Goal: Find contact information: Find contact information

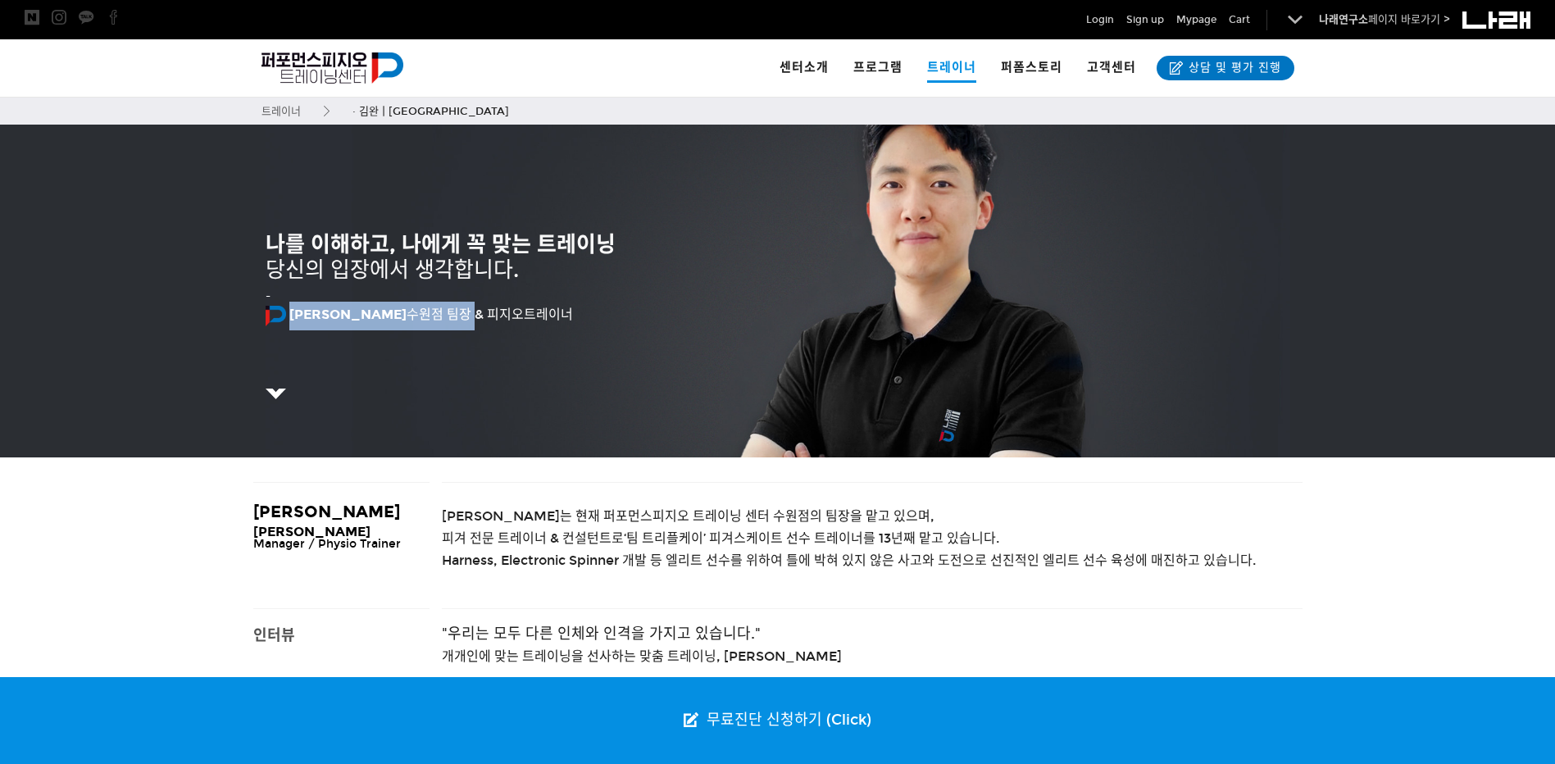
drag, startPoint x: 379, startPoint y: 313, endPoint x: 288, endPoint y: 318, distance: 91.1
click at [288, 318] on p "김완 수원점 팀장 & 피지오트레이너" at bounding box center [778, 316] width 1025 height 29
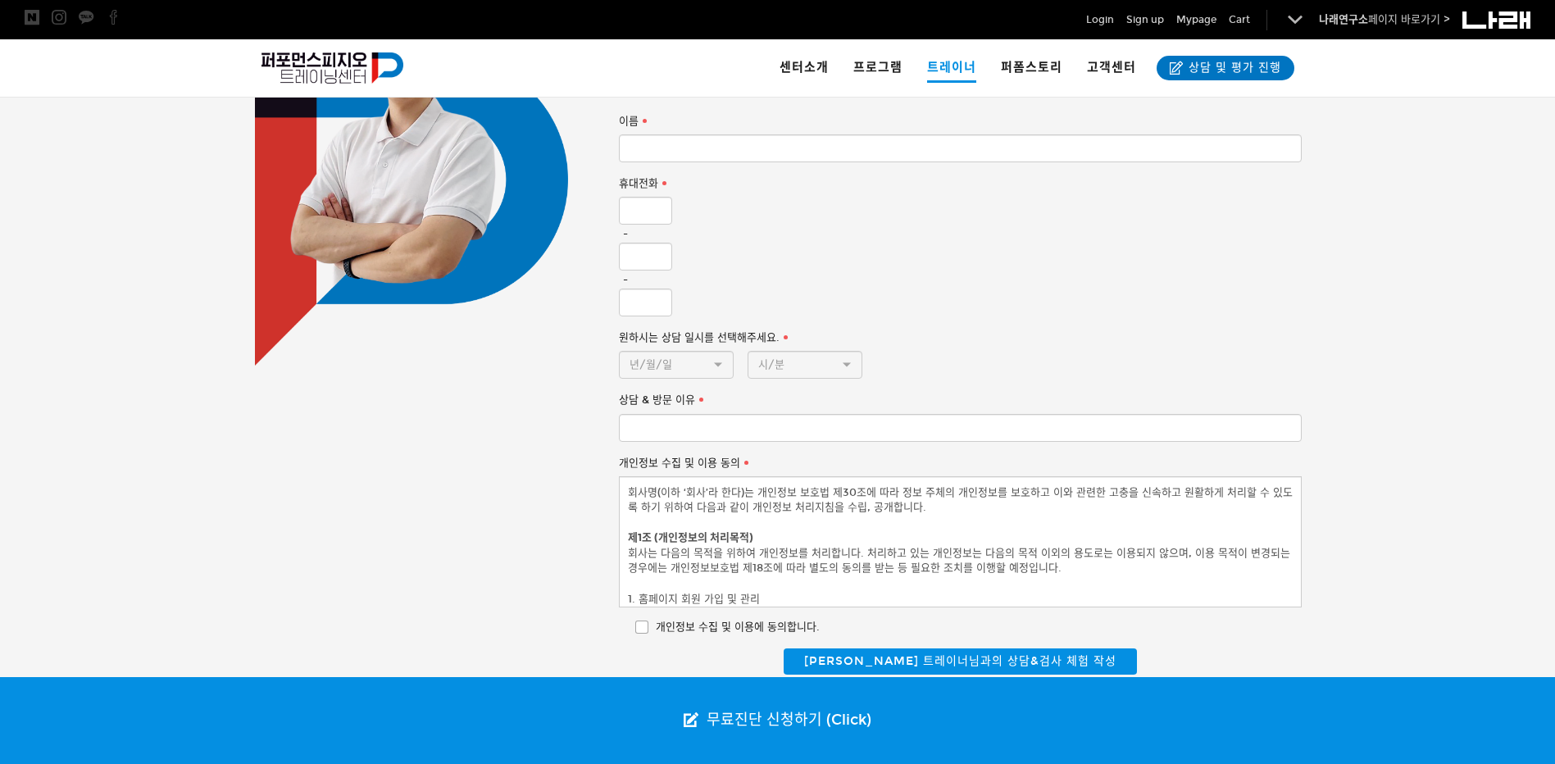
scroll to position [1258, 0]
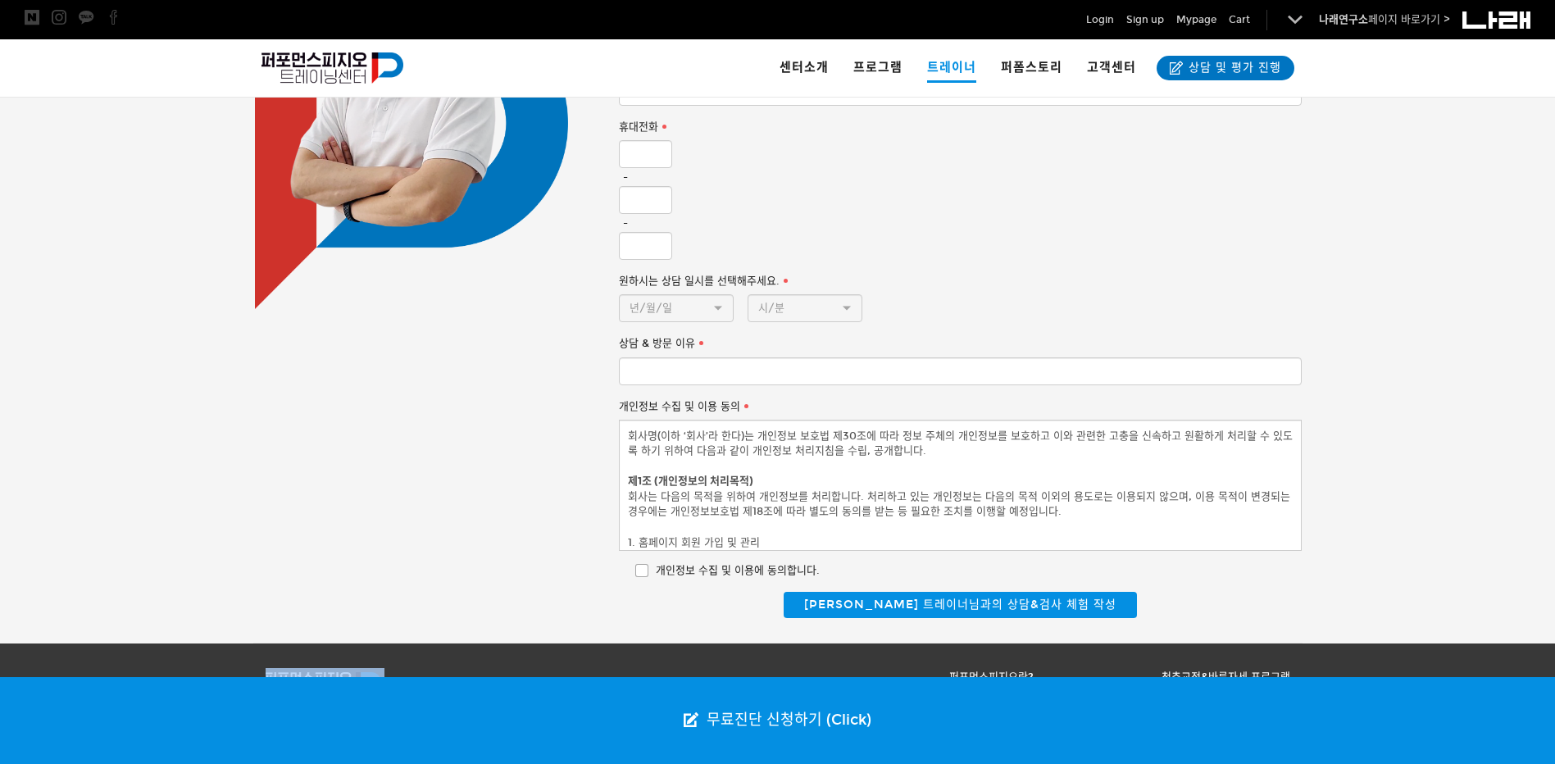
drag, startPoint x: 880, startPoint y: 636, endPoint x: 849, endPoint y: 626, distance: 31.9
click at [849, 644] on div "상호명 : Perform Physio | 대표자 : 조현정 대표번호: 02-560-4885 | 이메일:go2narae@naver.com 서울특…" at bounding box center [778, 731] width 1050 height 175
click at [881, 668] on p "퍼포먼스피지오란?" at bounding box center [906, 677] width 257 height 18
drag, startPoint x: 1145, startPoint y: 667, endPoint x: 1128, endPoint y: 649, distance: 24.4
click at [1145, 668] on p "척추교정&바른자세 프로그램 만성통증&관절통증 프로그램 기능회복&체력향상 프로그램 스포츠 선수 관리 프로그램" at bounding box center [1162, 704] width 257 height 72
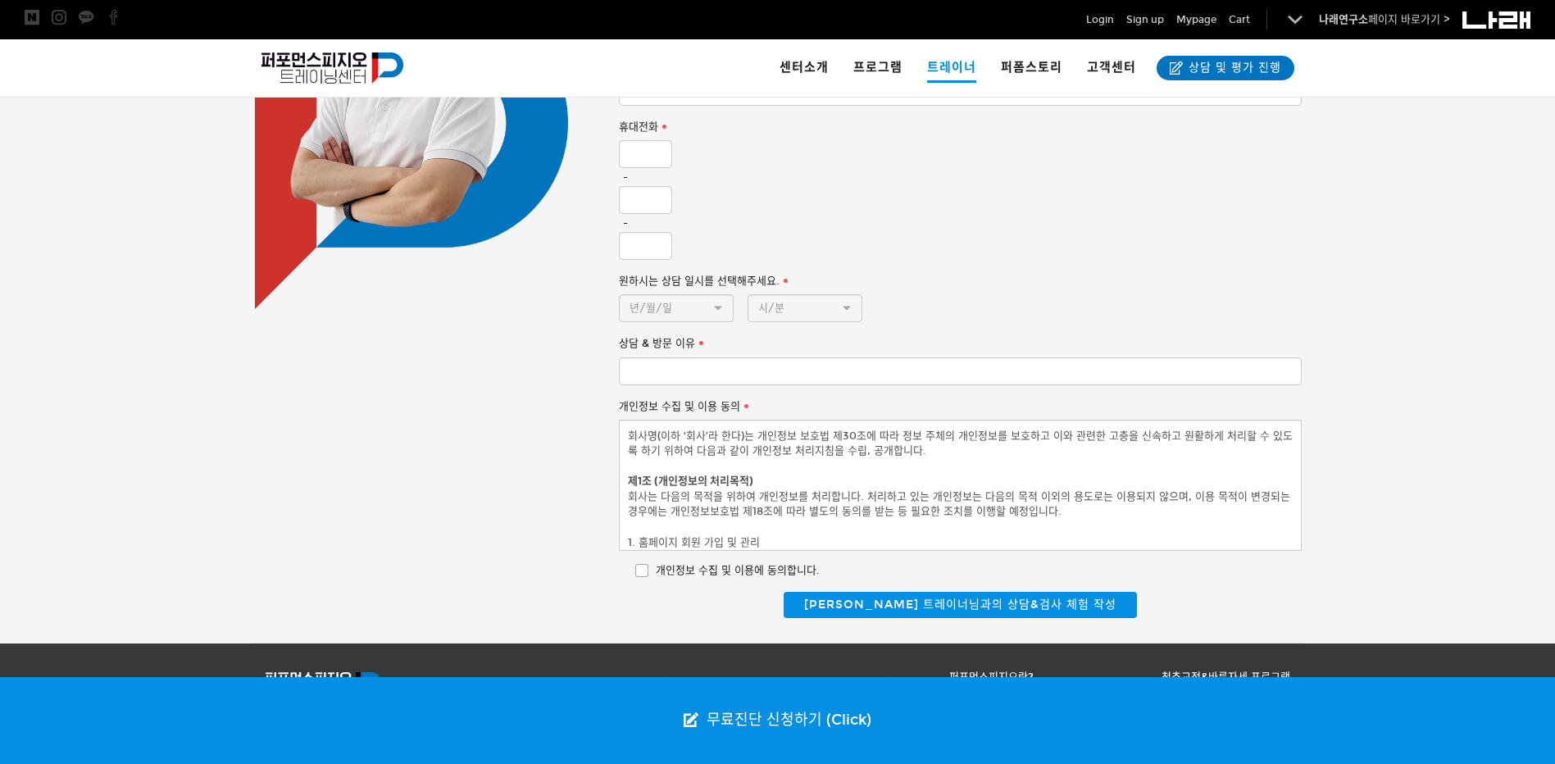
drag, startPoint x: 763, startPoint y: 645, endPoint x: 540, endPoint y: 644, distance: 222.2
click at [703, 668] on p at bounding box center [522, 685] width 512 height 34
drag, startPoint x: 339, startPoint y: 666, endPoint x: 353, endPoint y: 645, distance: 24.3
click at [353, 668] on div "상호명 : Perform Physio | 대표자 : 조현정 대표번호: 02-560-4885 | 이메일:go2narae@naver.com 서울특…" at bounding box center [522, 730] width 512 height 125
drag, startPoint x: 353, startPoint y: 645, endPoint x: 454, endPoint y: 430, distance: 238.4
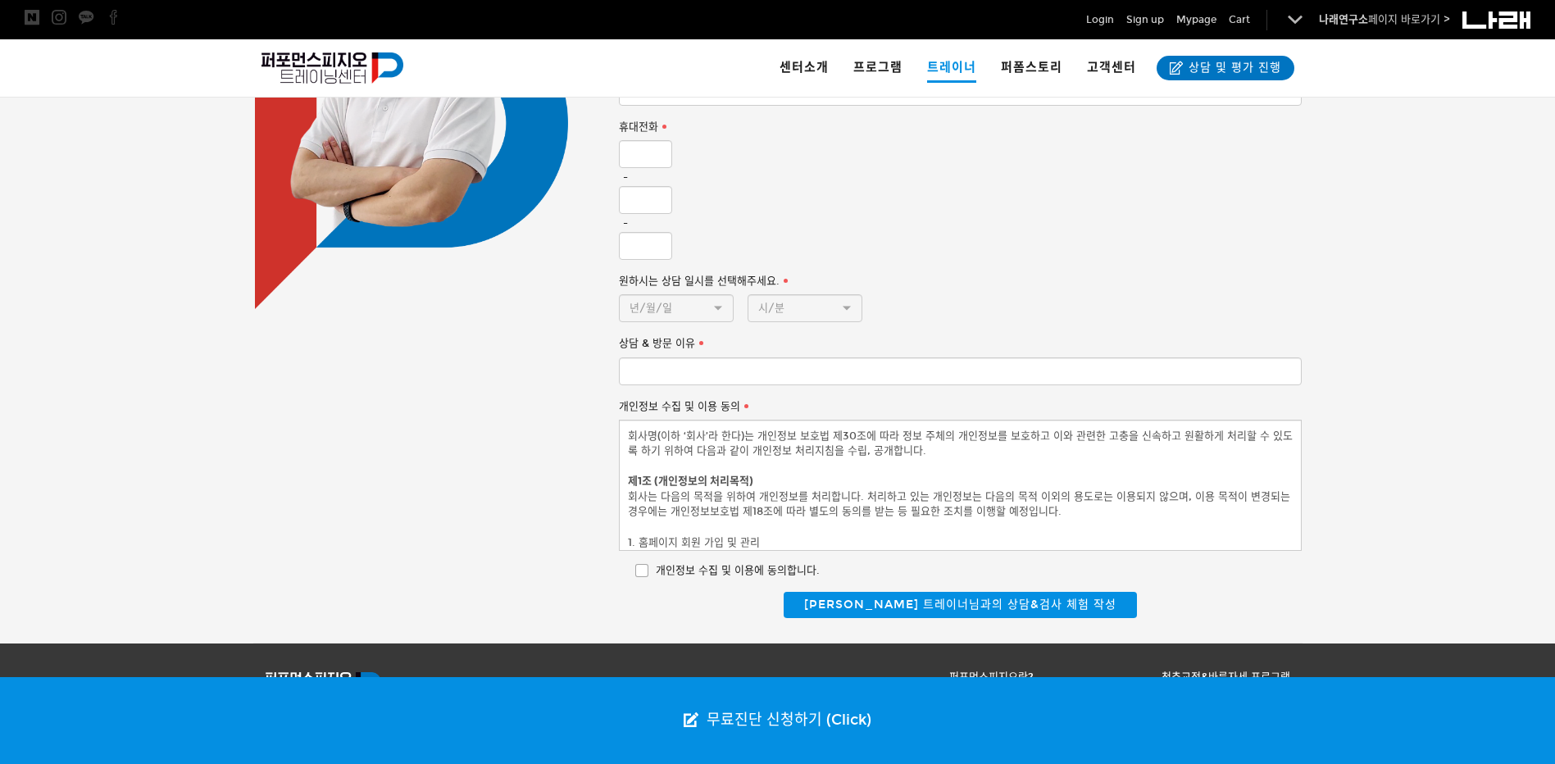
click at [456, 430] on div "김완 피지오 트레이너와의 신규 상담&검사 예약 ※ 상담&검사에는 비용이 발생합니다. ※ 작성을 마치시면 예약 확인을 위해 담당자가 연락을 드립…" at bounding box center [778, 278] width 1099 height 679
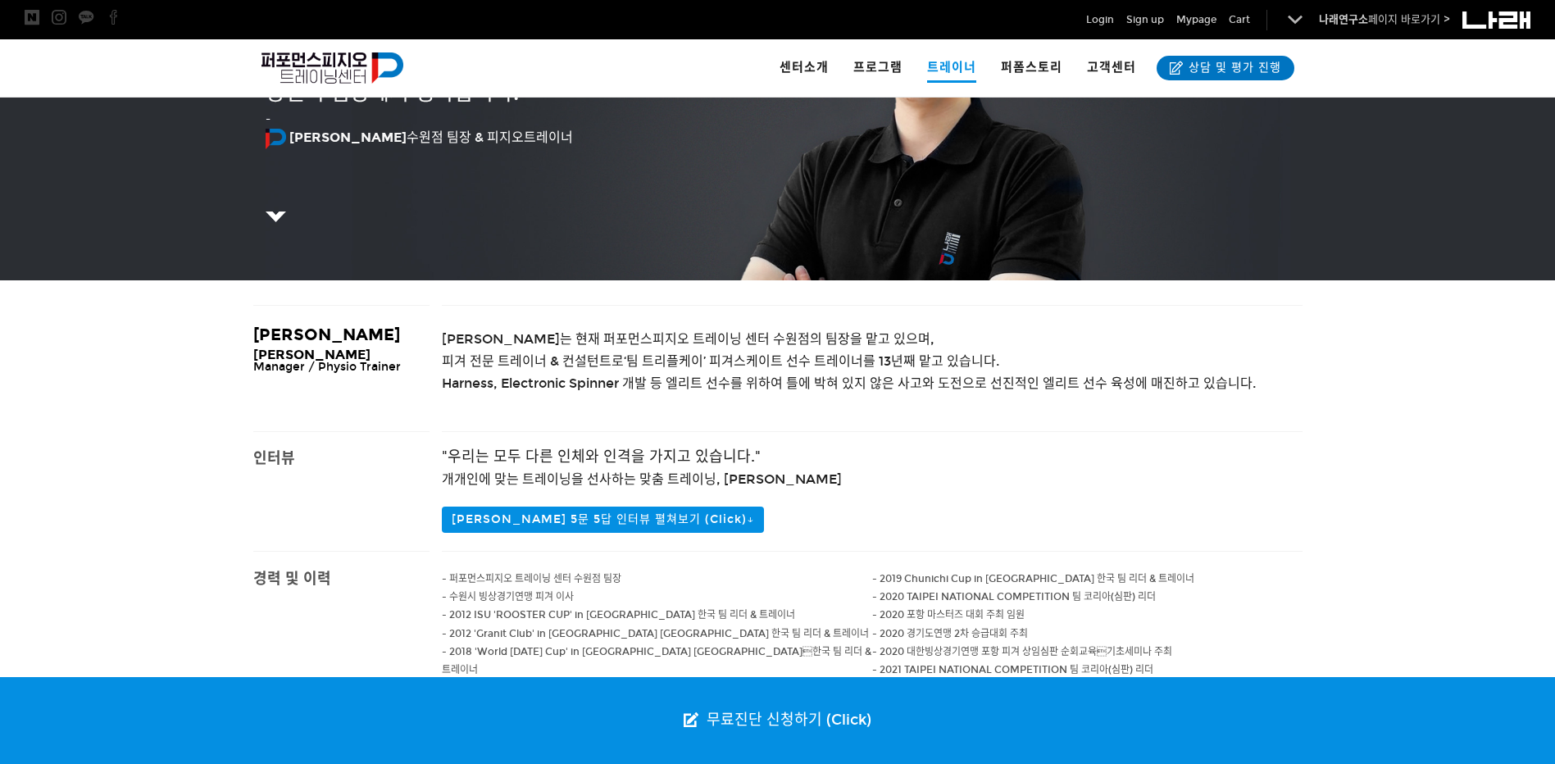
scroll to position [0, 0]
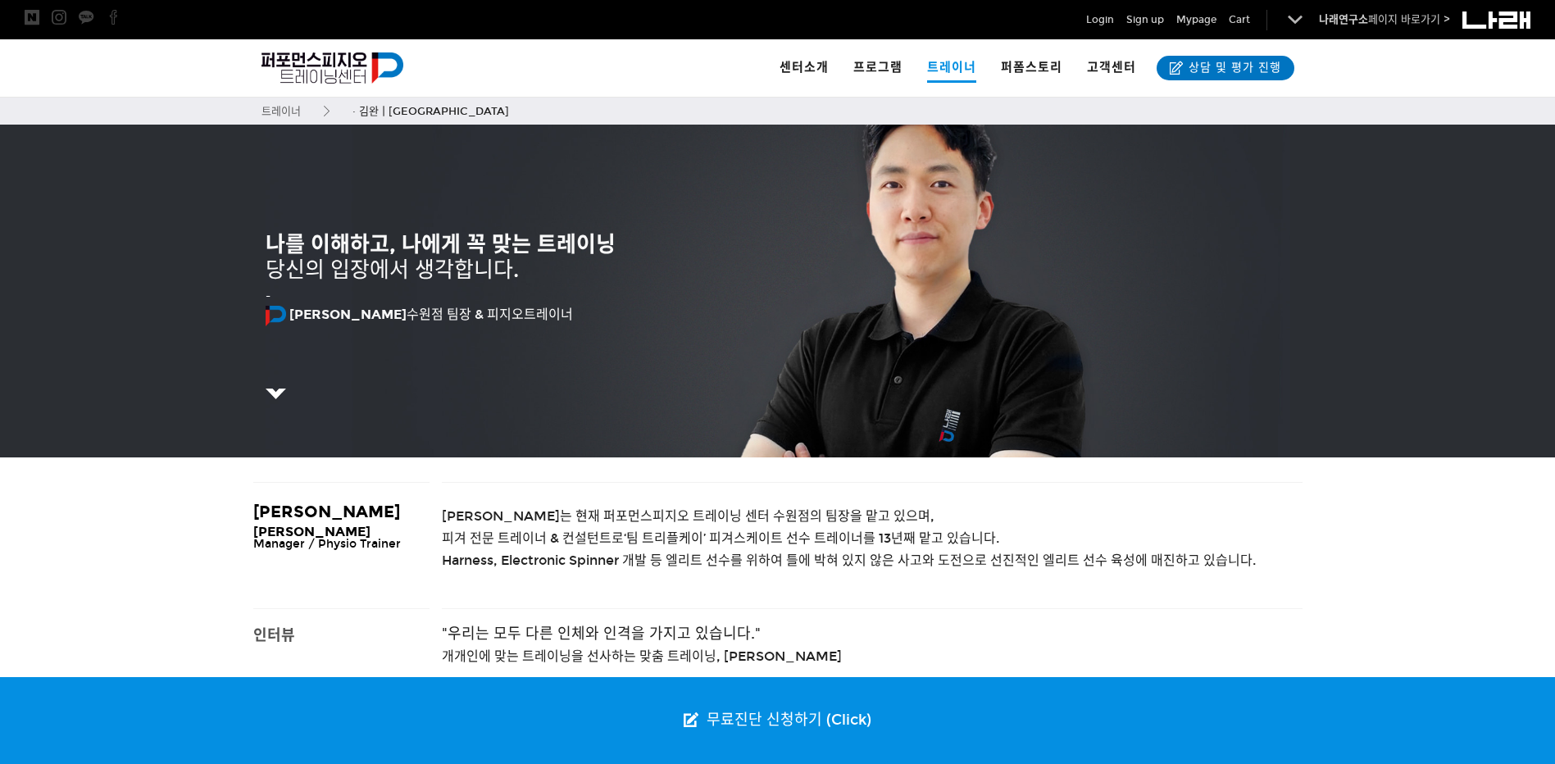
click at [275, 389] on img at bounding box center [276, 394] width 20 height 10
click at [274, 391] on img at bounding box center [276, 394] width 20 height 10
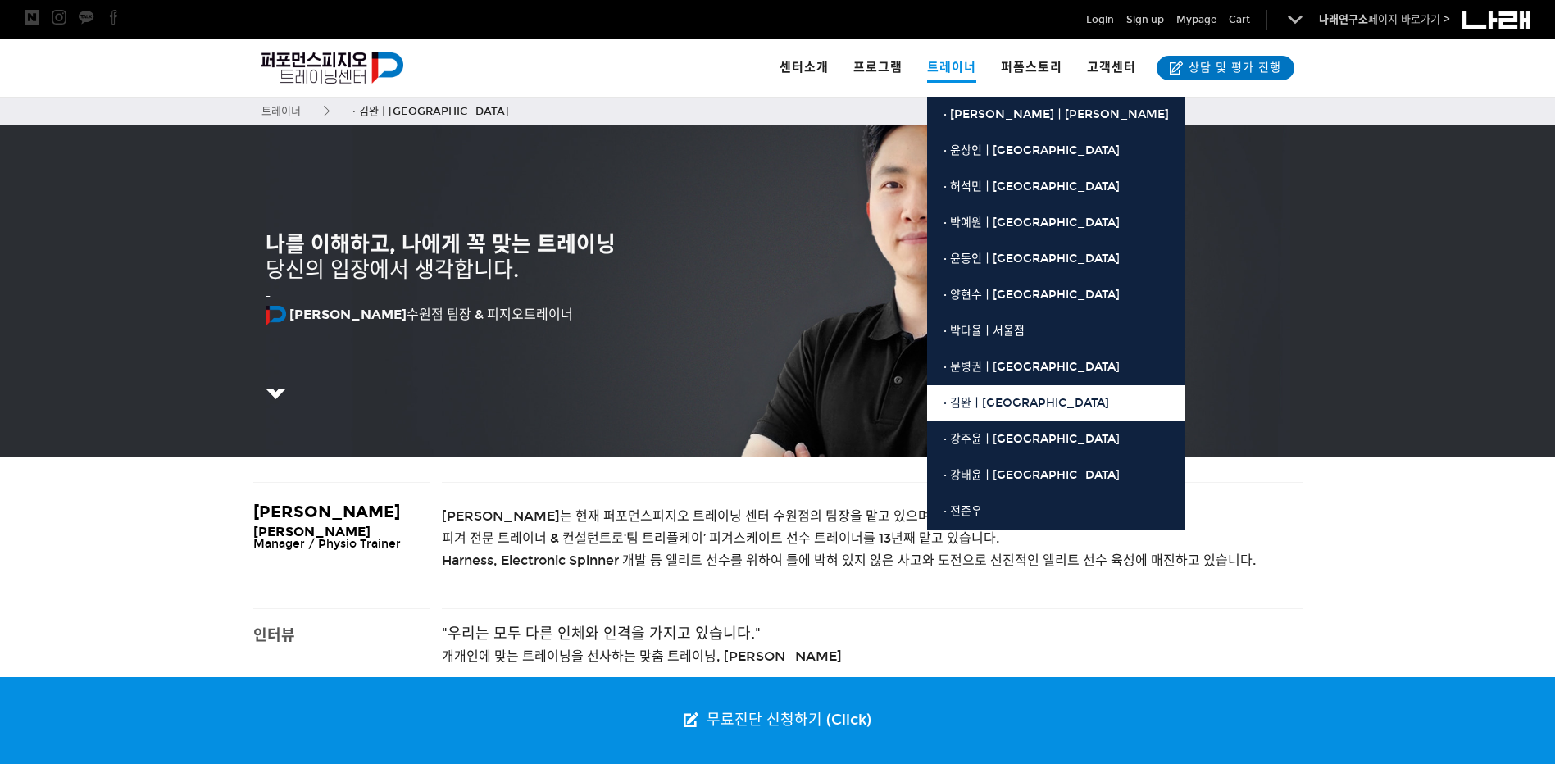
click at [989, 405] on span "· 김완ㅣ[GEOGRAPHIC_DATA]" at bounding box center [1027, 403] width 166 height 14
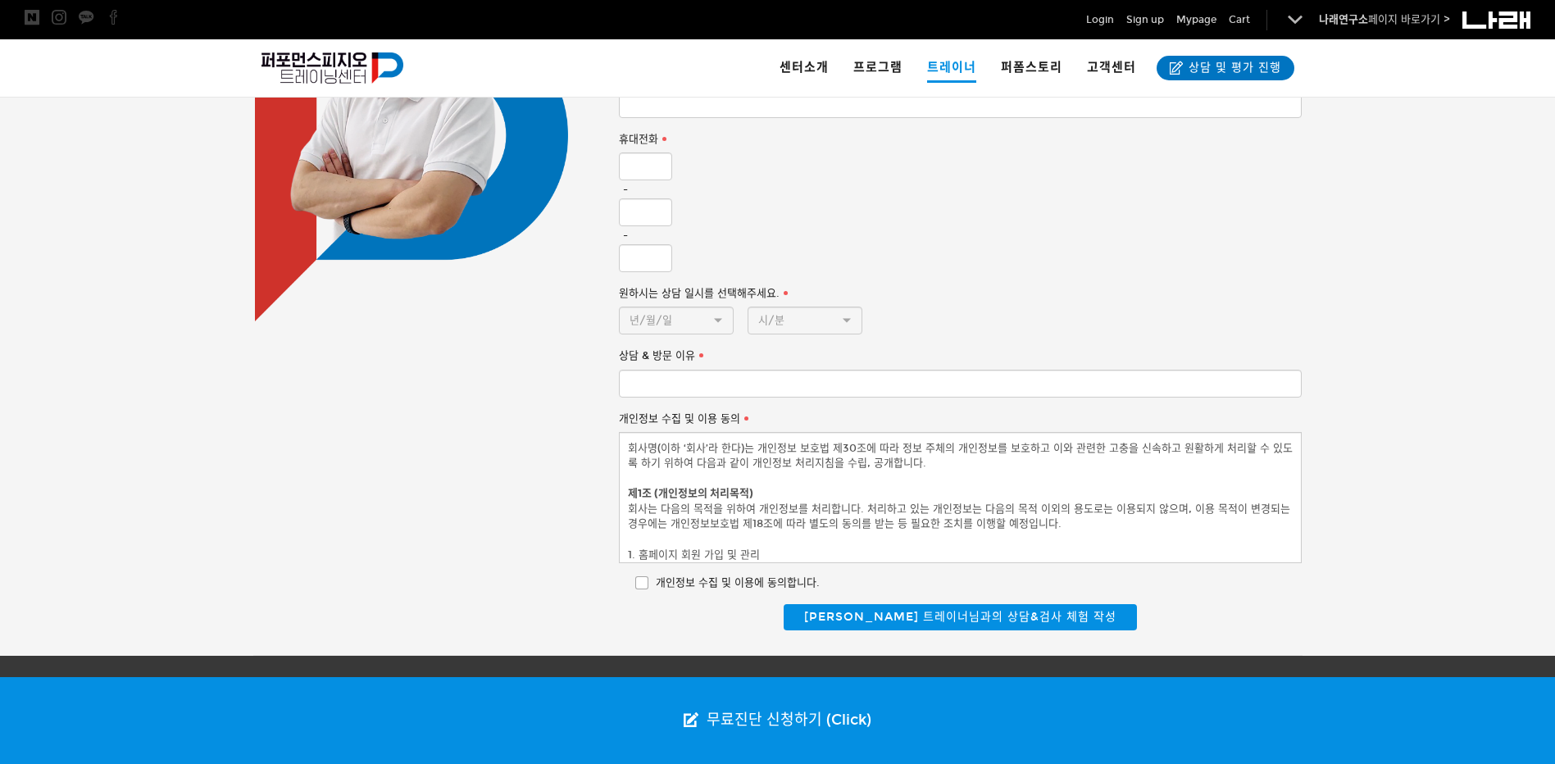
scroll to position [1258, 0]
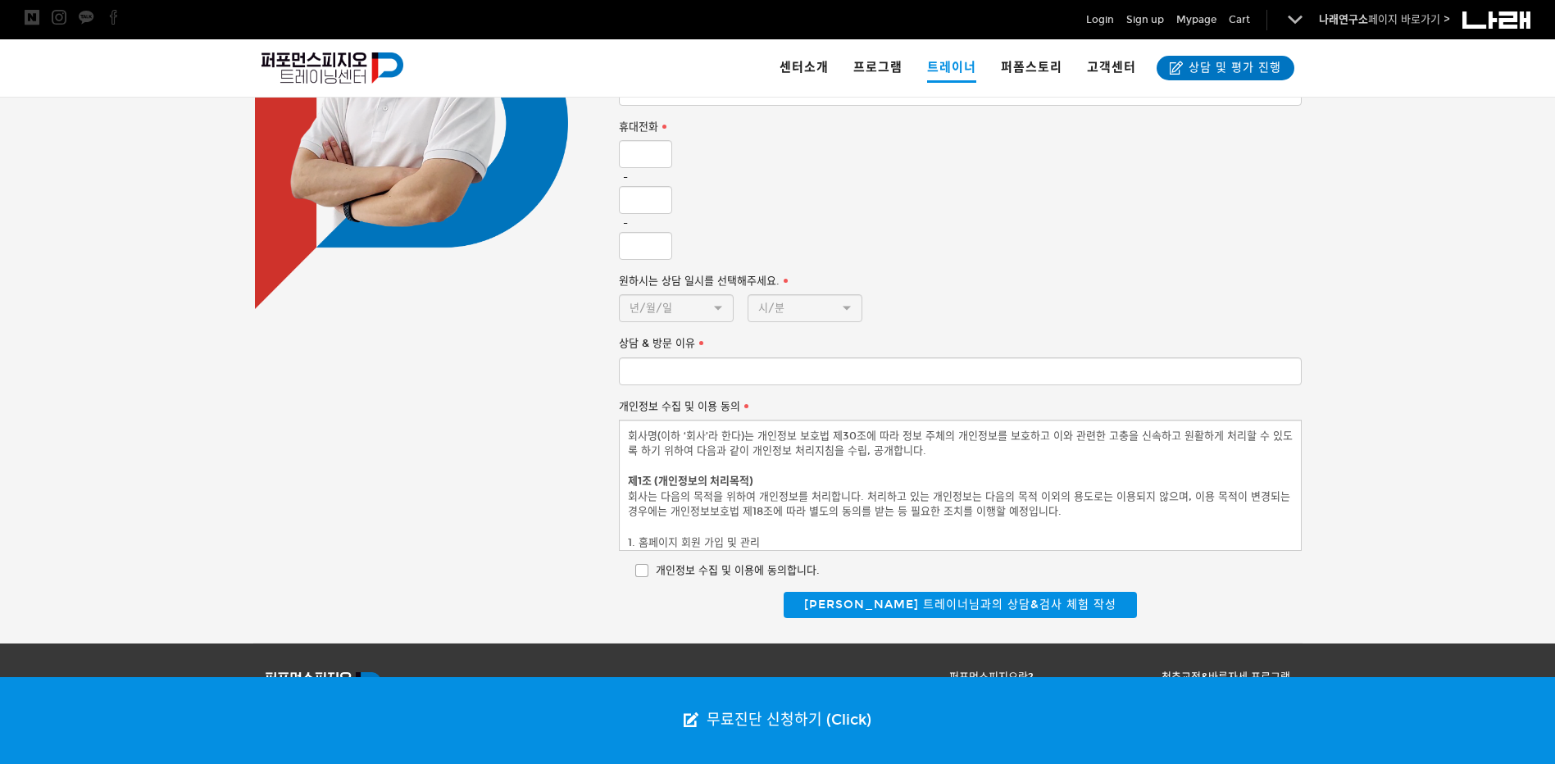
click at [997, 707] on u "트레이너 소개" at bounding box center [1003, 713] width 62 height 13
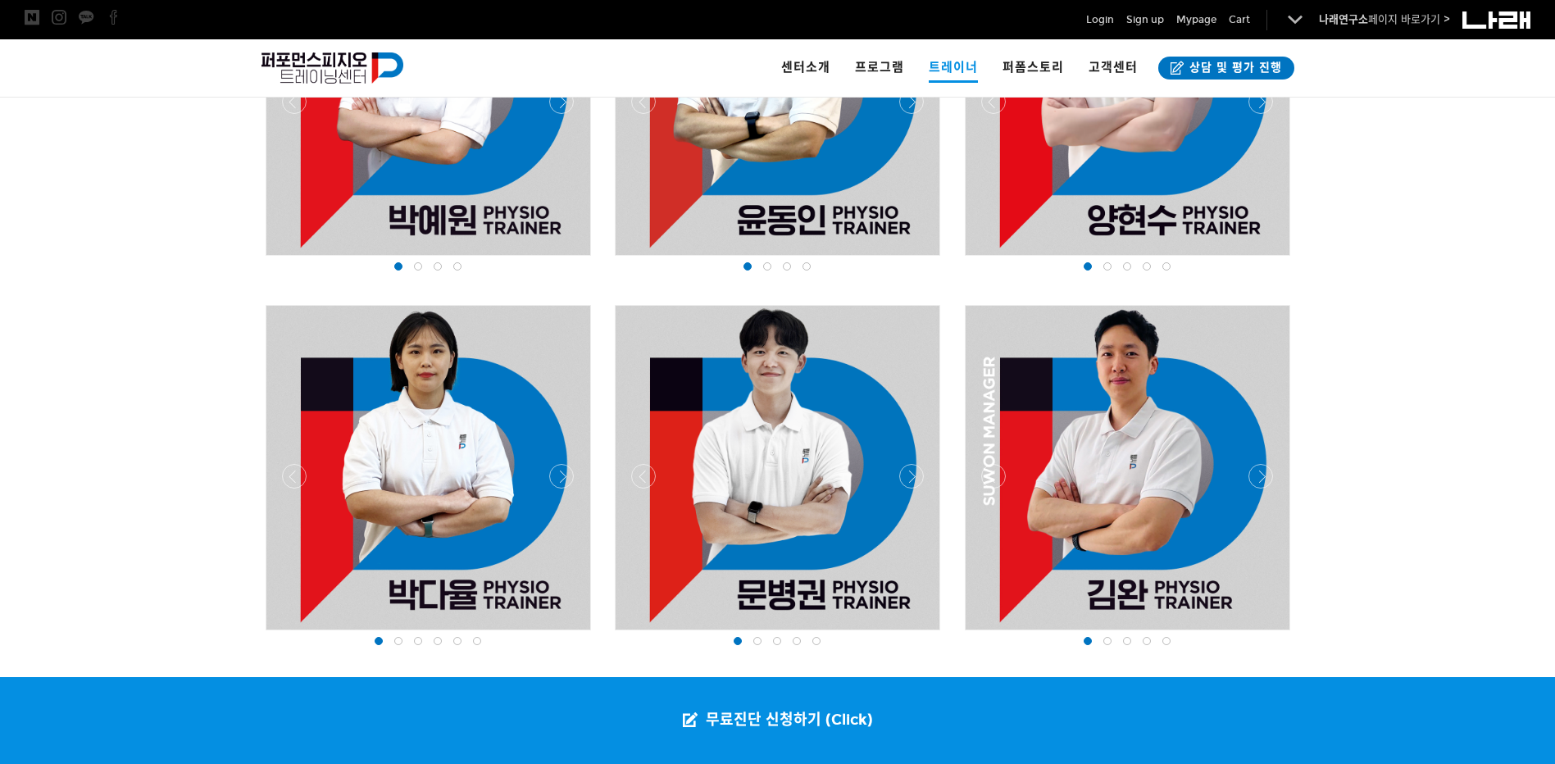
scroll to position [1722, 0]
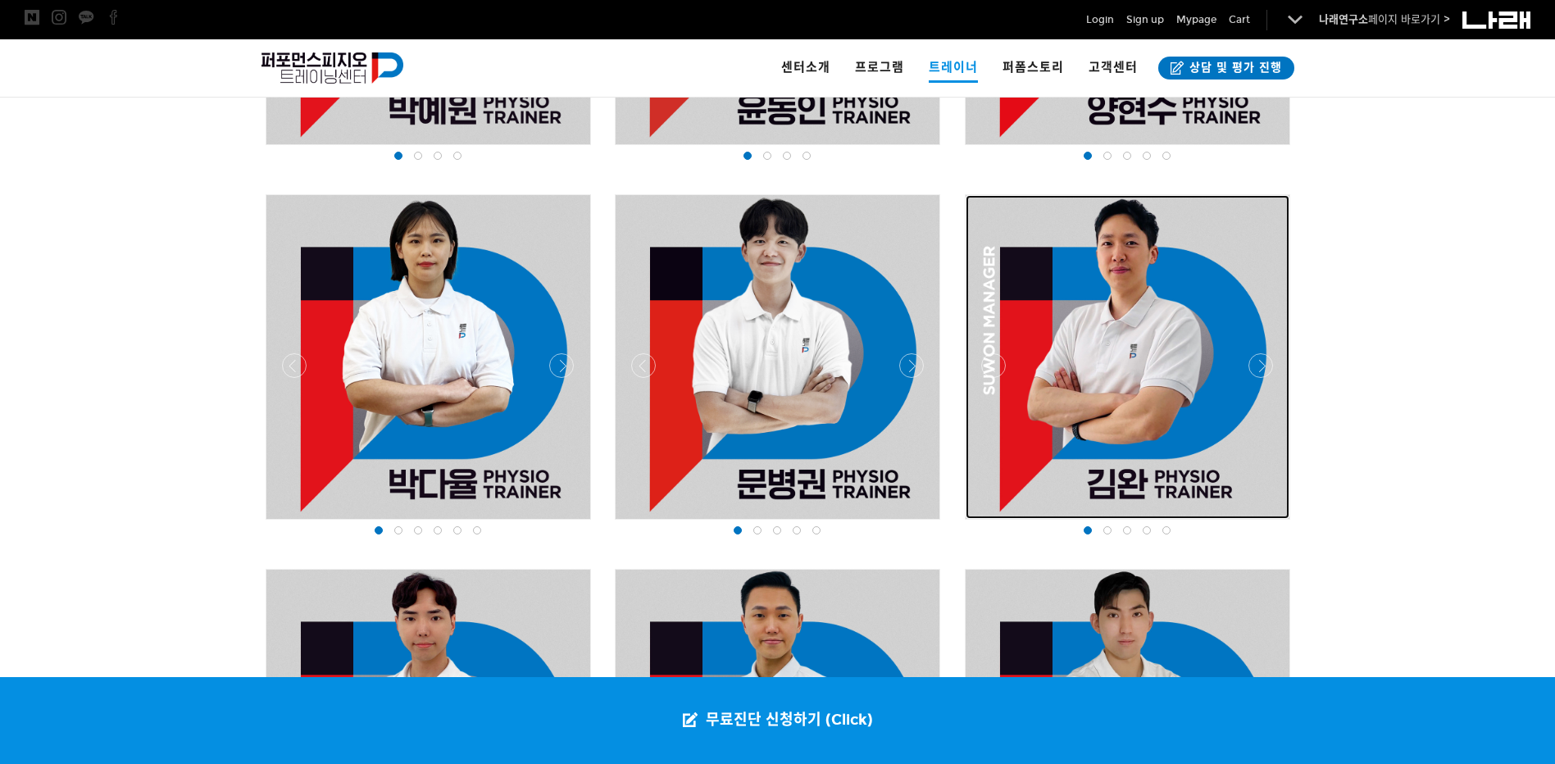
click at [1150, 331] on div at bounding box center [1128, 357] width 324 height 324
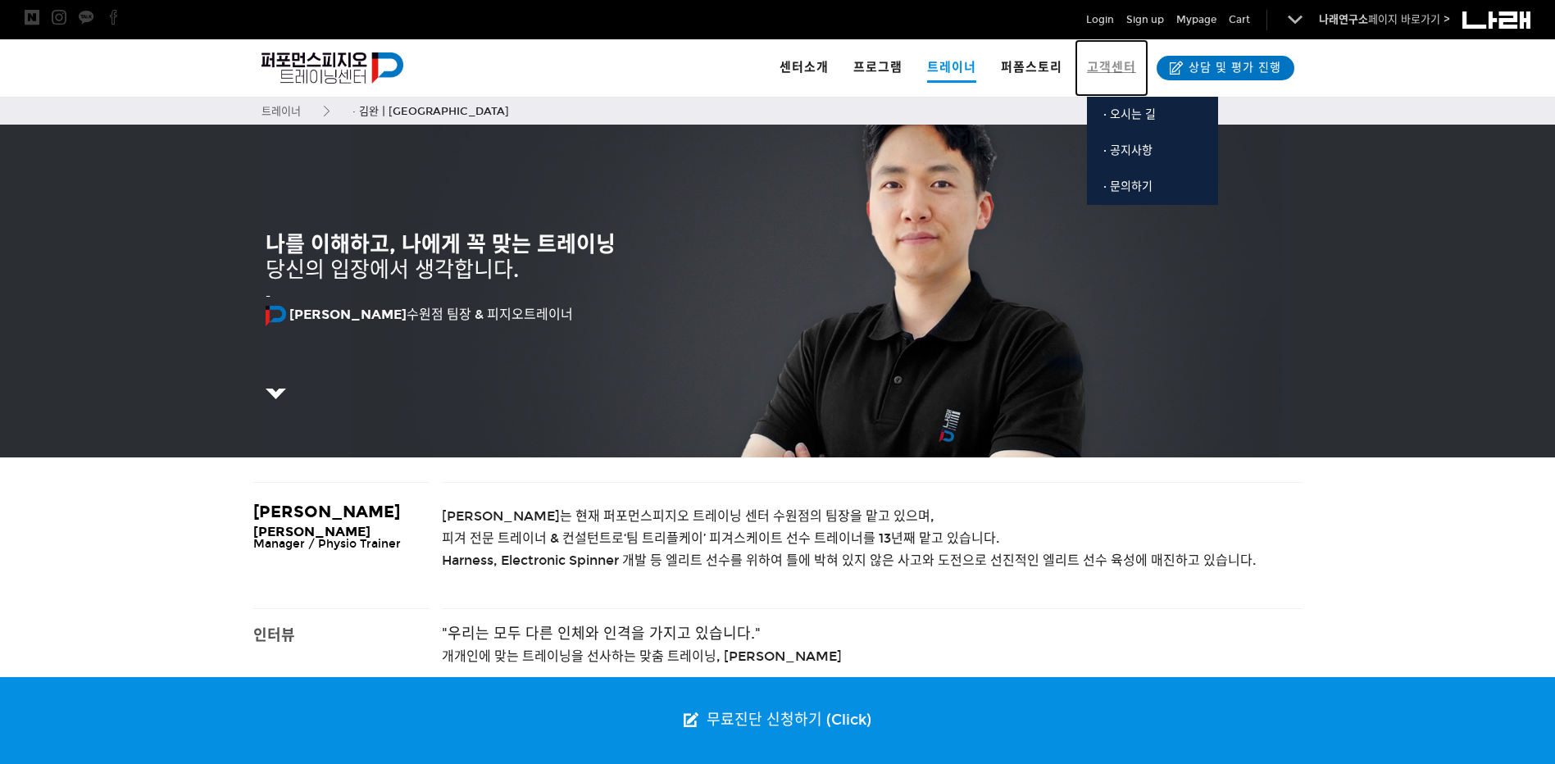
click at [1084, 77] on link "고객센터" at bounding box center [1112, 67] width 74 height 57
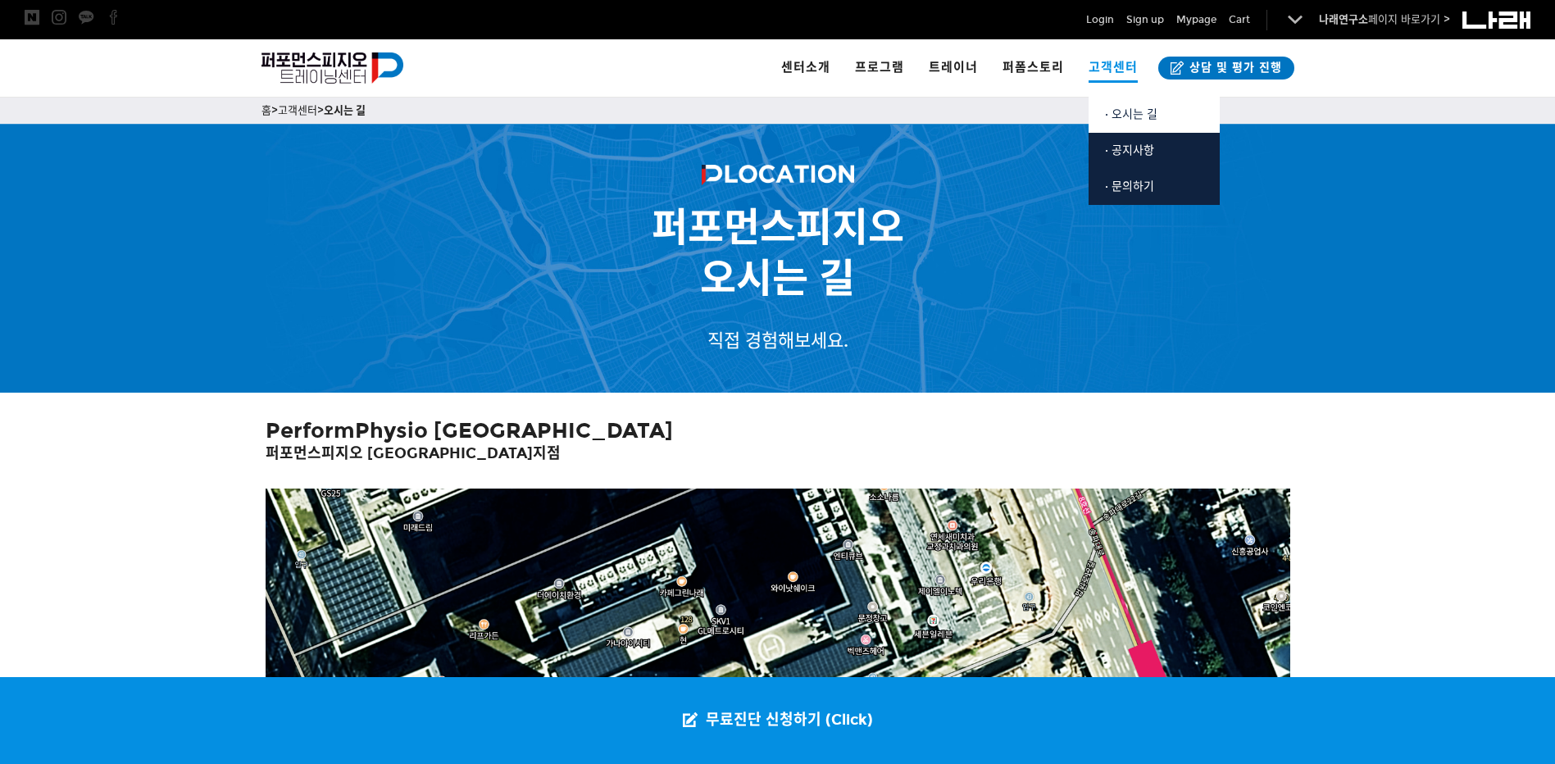
click at [1127, 116] on span "· 오시는 길" at bounding box center [1131, 114] width 52 height 14
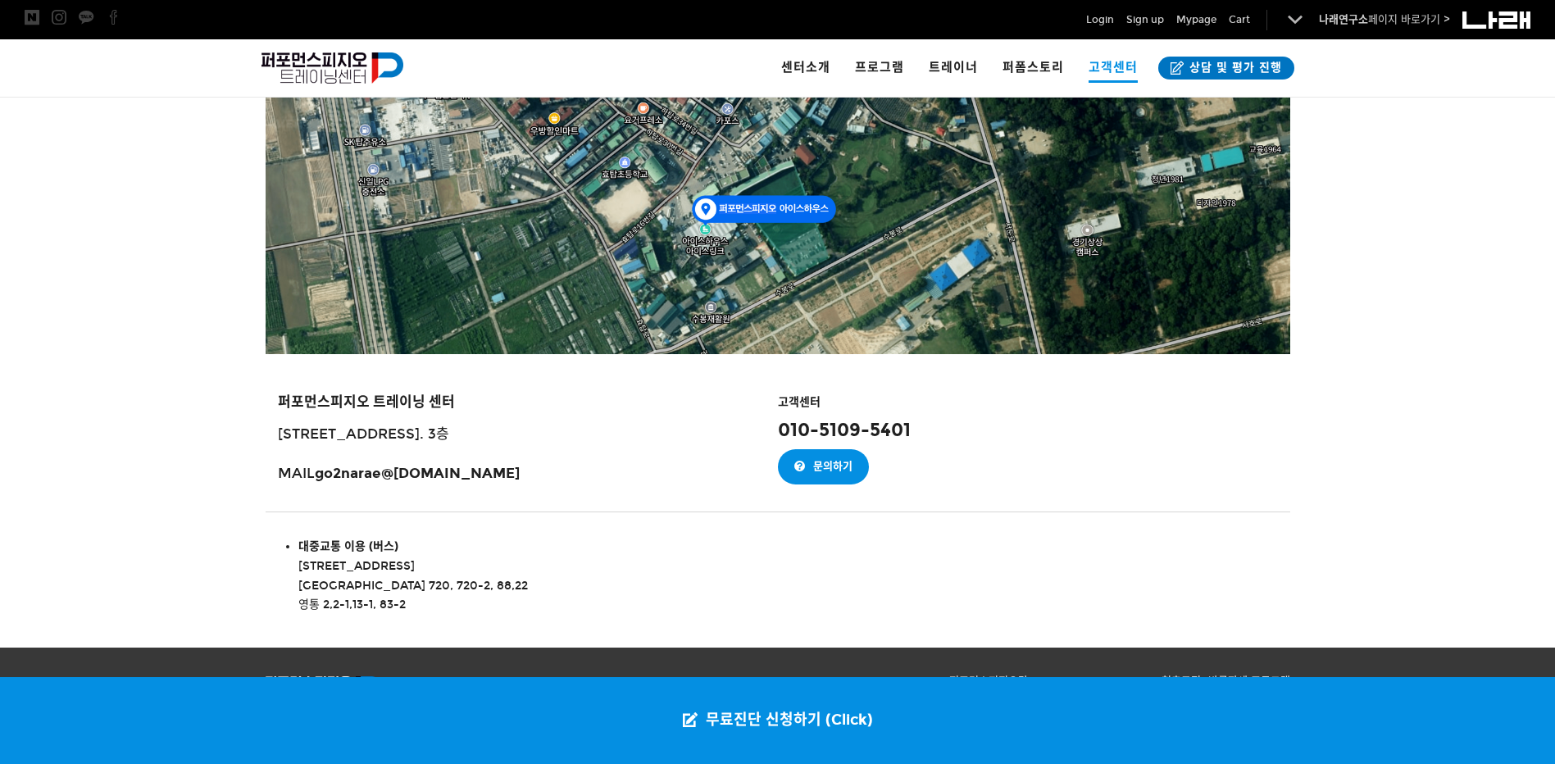
scroll to position [1742, 0]
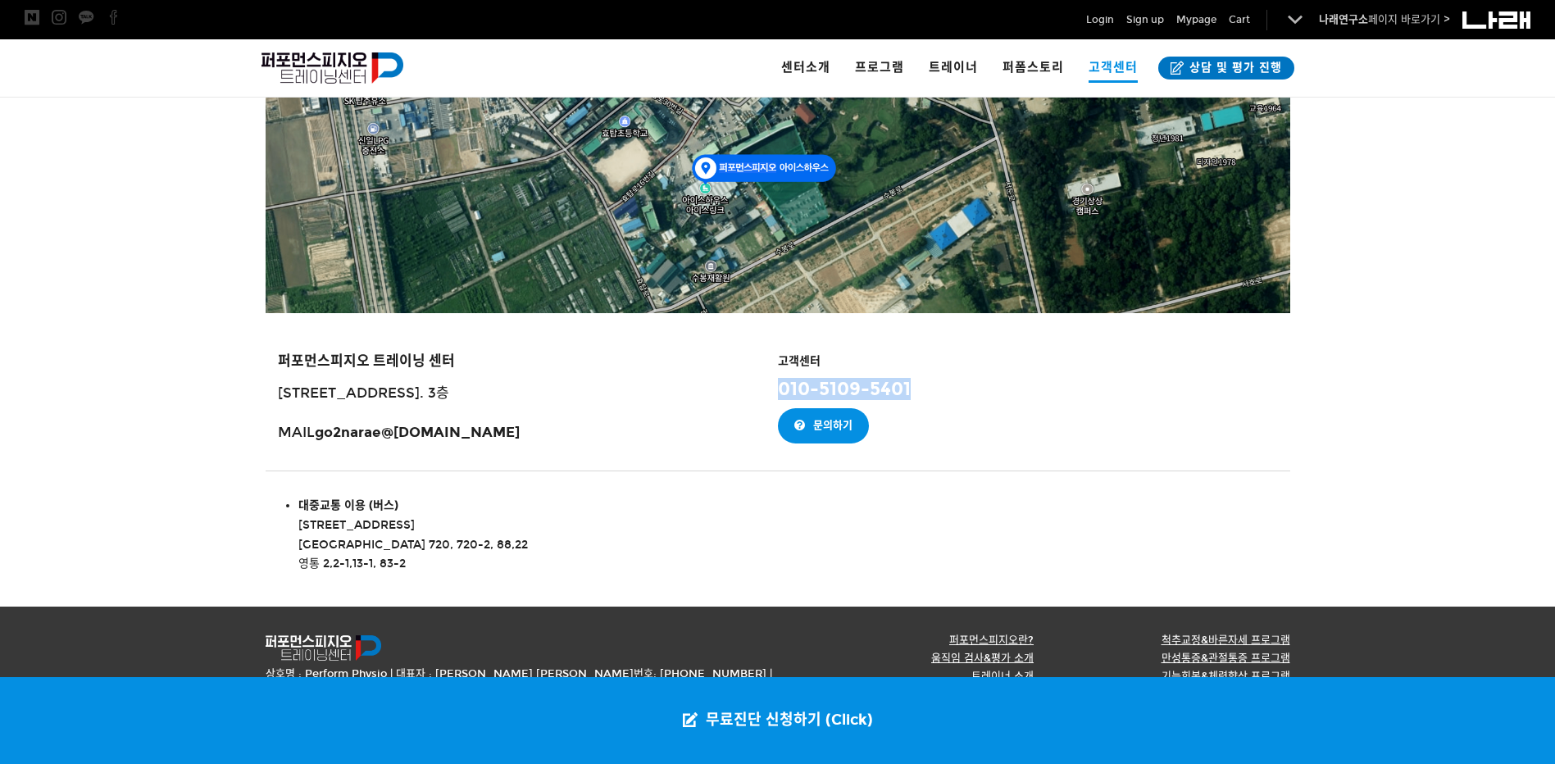
drag, startPoint x: 778, startPoint y: 388, endPoint x: 930, endPoint y: 388, distance: 151.7
click at [930, 388] on h3 "010-5109 -5401" at bounding box center [1034, 389] width 512 height 21
click at [920, 383] on h3 "010-5109 -5401" at bounding box center [1034, 389] width 512 height 21
click at [922, 430] on div "문의하기" at bounding box center [1034, 425] width 512 height 35
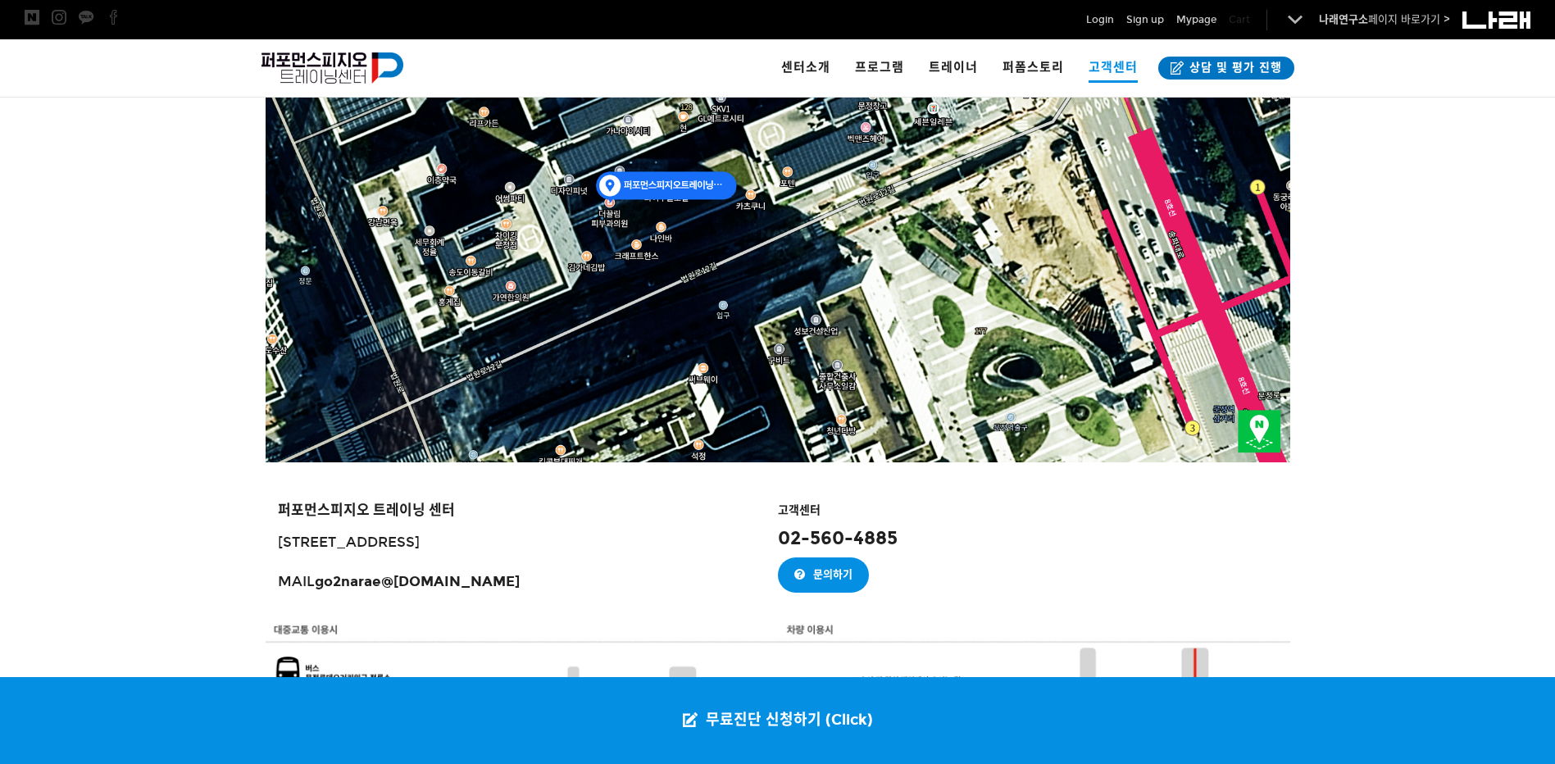
scroll to position [512, 0]
